Goal: Use online tool/utility: Use online tool/utility

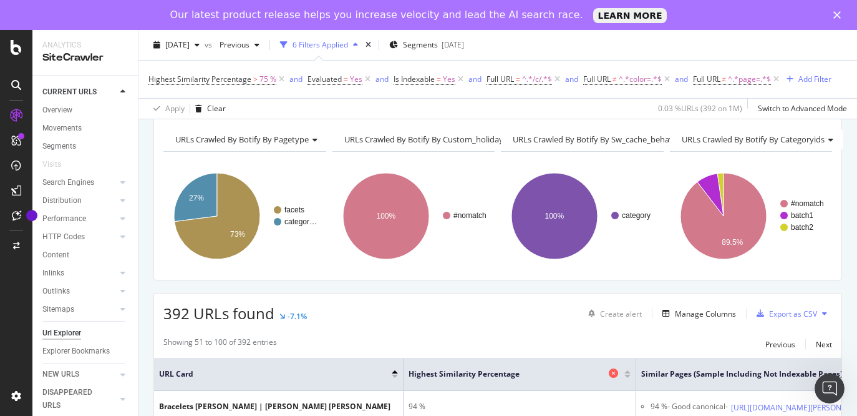
scroll to position [17, 0]
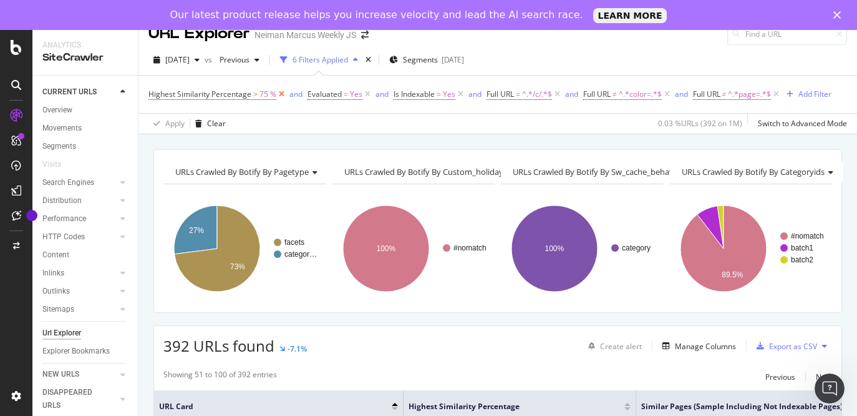
click at [281, 93] on icon at bounding box center [281, 94] width 11 height 12
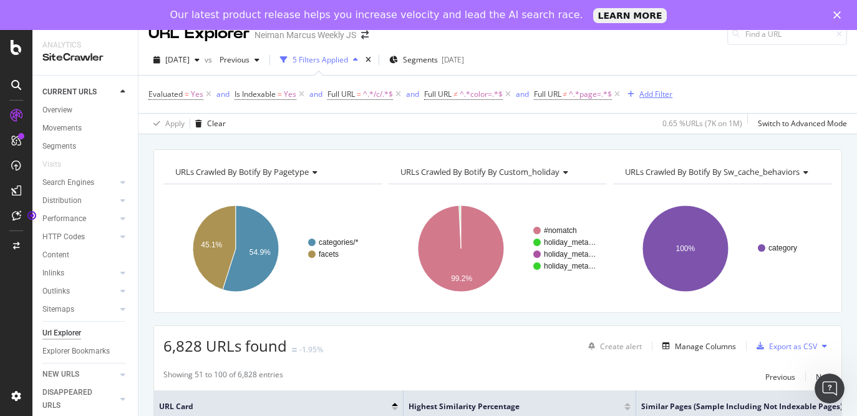
click at [648, 90] on div "Add Filter" at bounding box center [656, 94] width 33 height 11
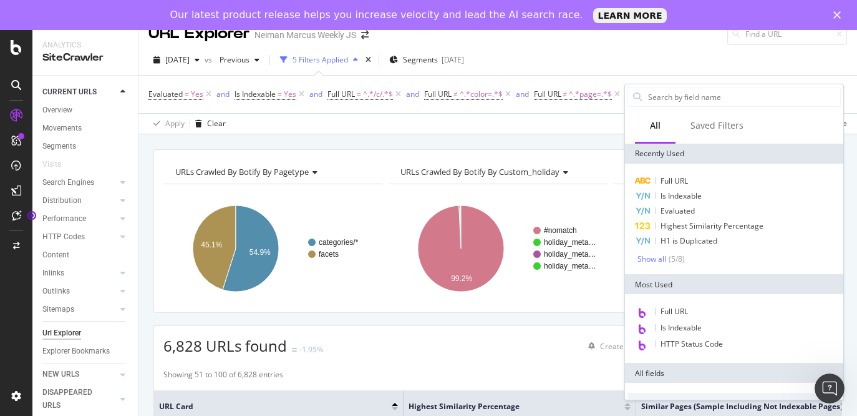
click at [586, 126] on div "Apply Clear 0.65 % URLs ( 7K on 1M ) Switch to Advanced Mode" at bounding box center [498, 123] width 719 height 21
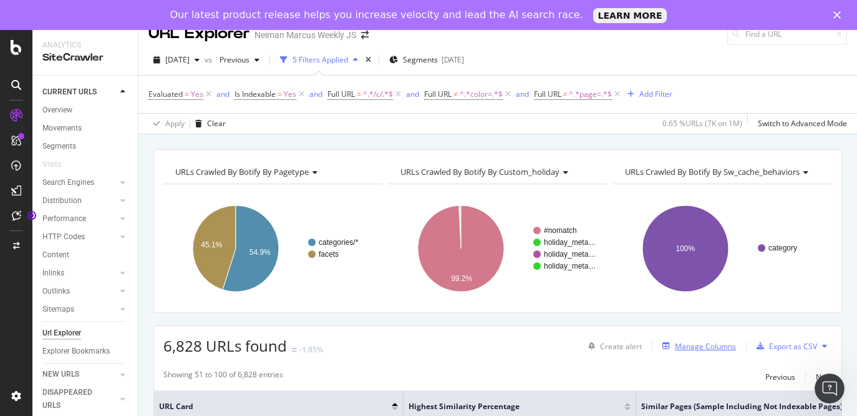
click at [716, 346] on div "Manage Columns" at bounding box center [705, 346] width 61 height 11
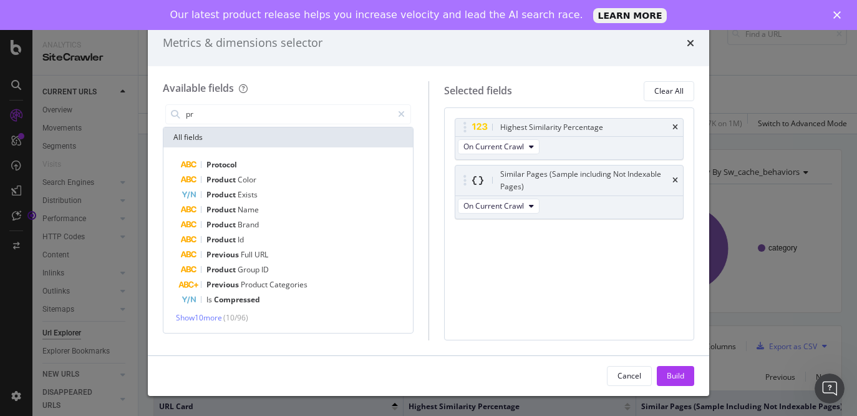
type input "p"
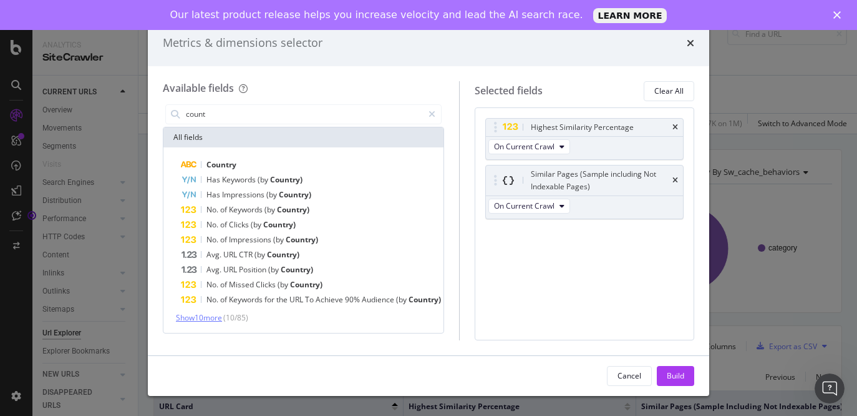
click at [211, 319] on span "Show 10 more" at bounding box center [199, 317] width 46 height 11
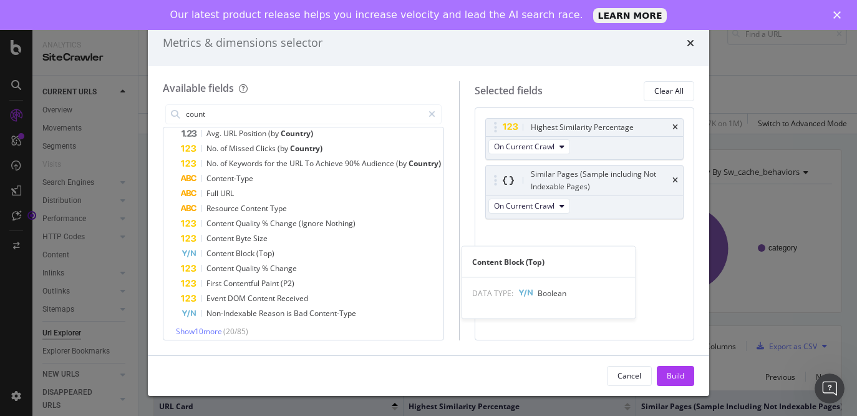
scroll to position [142, 0]
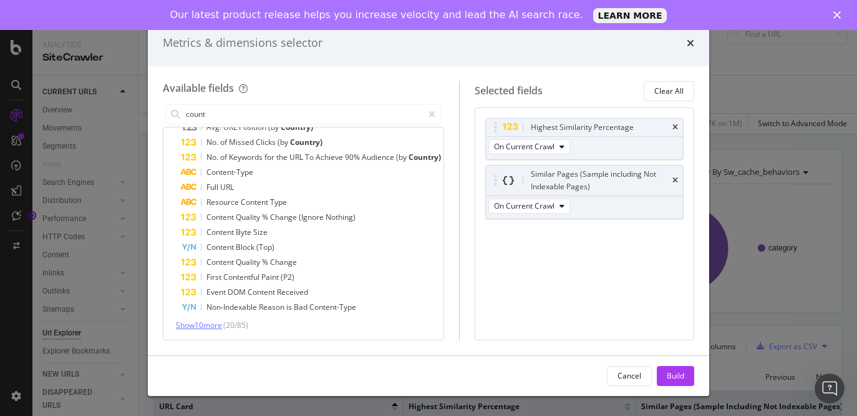
click at [207, 325] on span "Show 10 more" at bounding box center [199, 324] width 46 height 11
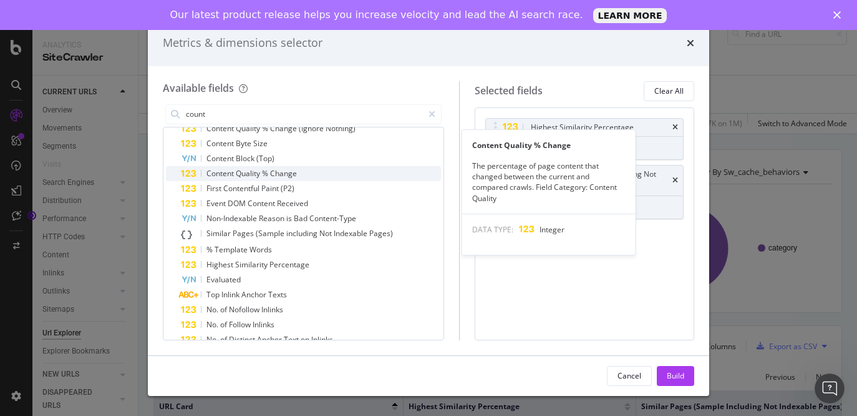
scroll to position [293, 0]
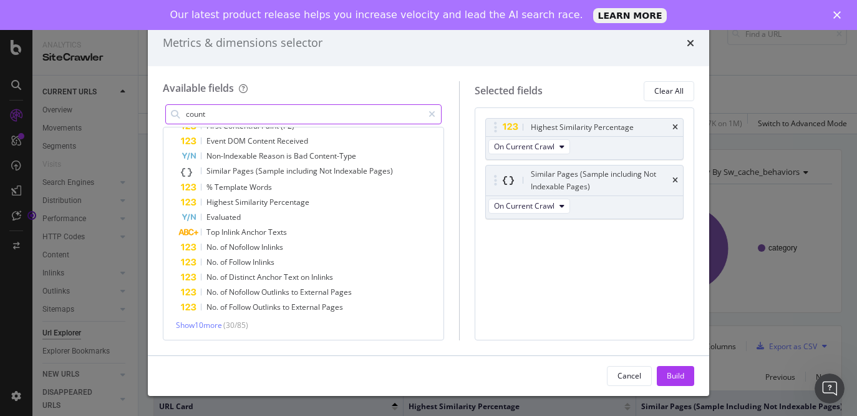
drag, startPoint x: 211, startPoint y: 110, endPoint x: 187, endPoint y: 107, distance: 24.5
click at [187, 107] on input "count" at bounding box center [304, 114] width 238 height 19
click at [200, 109] on input "count" at bounding box center [304, 114] width 238 height 19
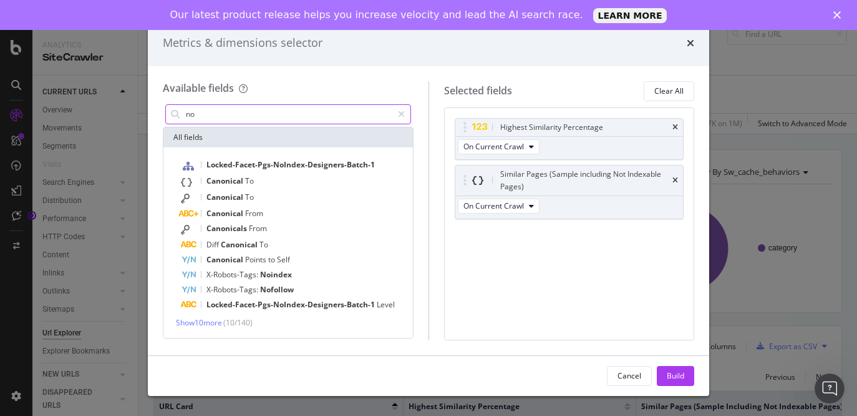
scroll to position [0, 0]
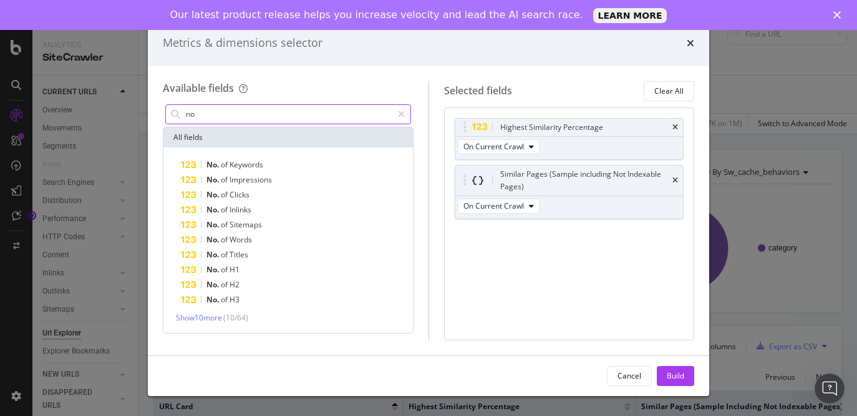
type input "n"
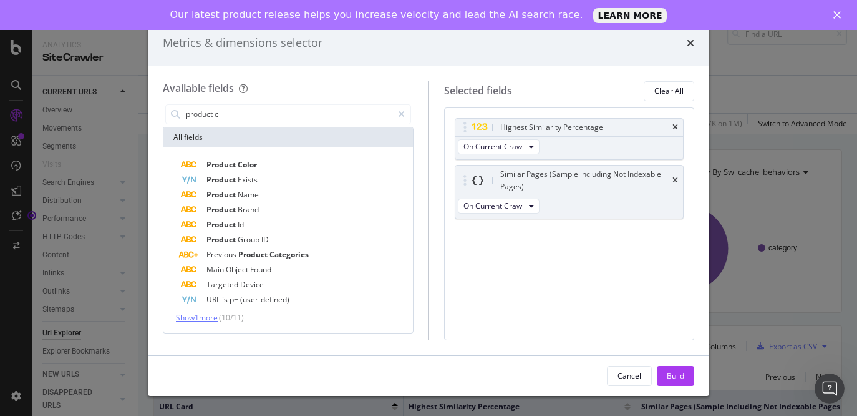
click at [216, 321] on span "Show 1 more" at bounding box center [197, 317] width 42 height 11
click at [236, 122] on input "product c" at bounding box center [289, 114] width 208 height 19
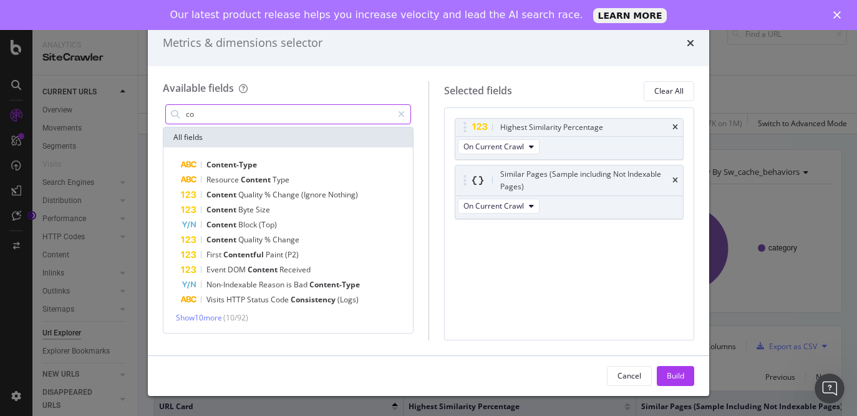
type input "c"
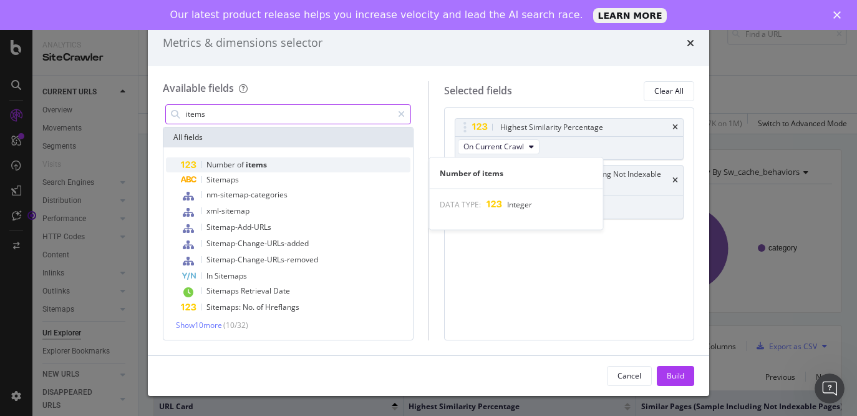
type input "items"
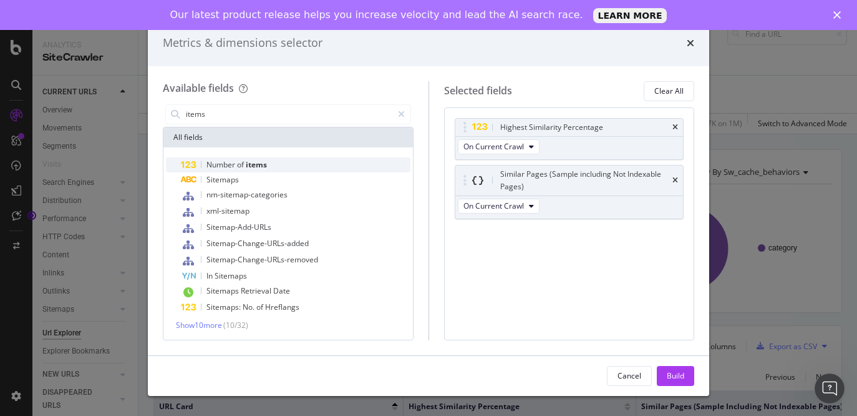
click at [262, 161] on span "items" at bounding box center [256, 164] width 21 height 11
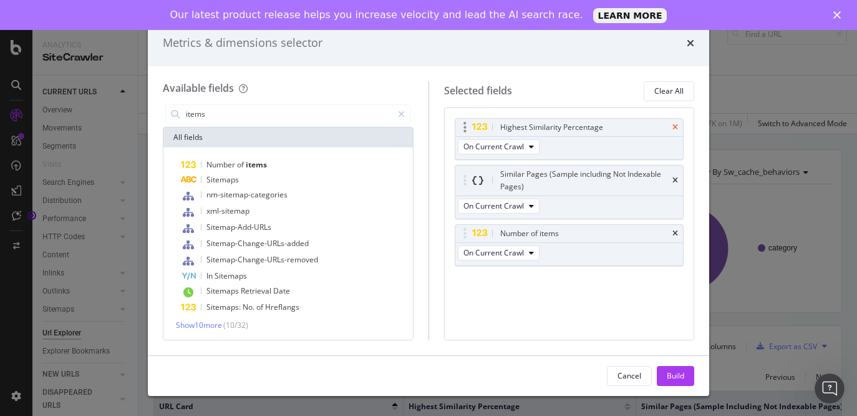
click at [676, 125] on icon "times" at bounding box center [676, 127] width 6 height 7
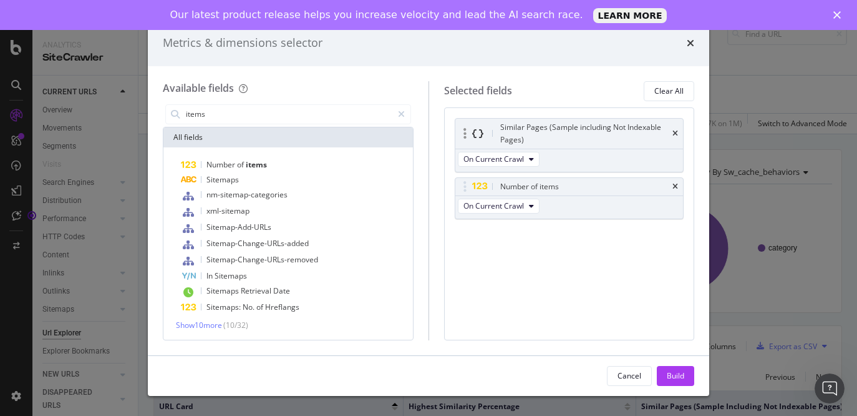
click at [678, 129] on div "Similar Pages (Sample including Not Indexable Pages)" at bounding box center [569, 134] width 228 height 30
click at [669, 366] on div "Build" at bounding box center [675, 375] width 17 height 19
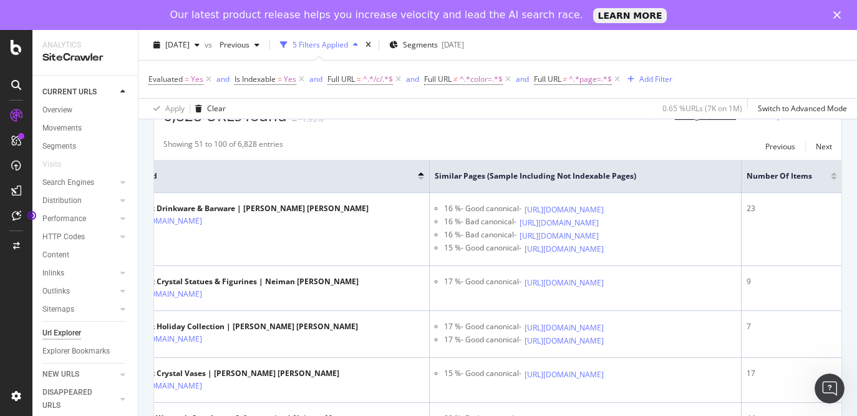
scroll to position [137, 0]
